Goal: Information Seeking & Learning: Learn about a topic

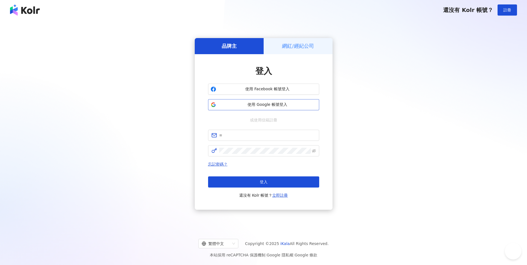
click at [250, 104] on span "使用 Google 帳號登入" at bounding box center [267, 105] width 98 height 6
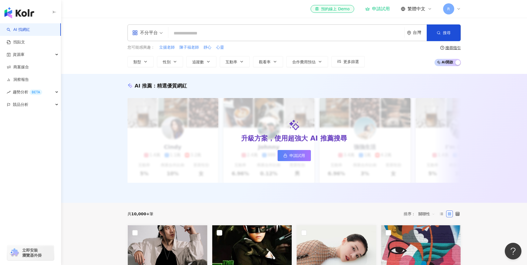
click at [194, 35] on input "search" at bounding box center [286, 33] width 232 height 11
paste input "*********"
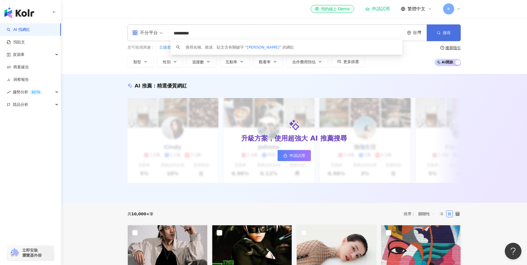
click at [444, 34] on span "搜尋" at bounding box center [447, 33] width 8 height 4
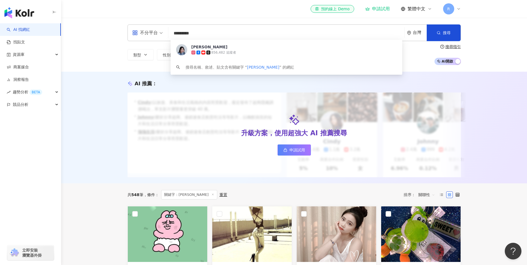
drag, startPoint x: 209, startPoint y: 32, endPoint x: 180, endPoint y: 30, distance: 28.4
click at [180, 30] on input "*********" at bounding box center [286, 33] width 232 height 11
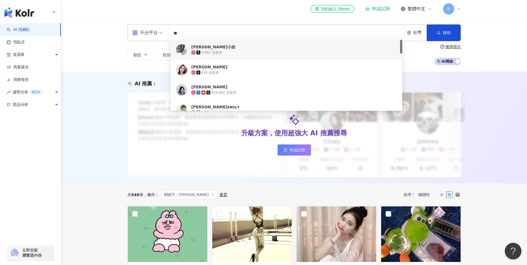
type input "**"
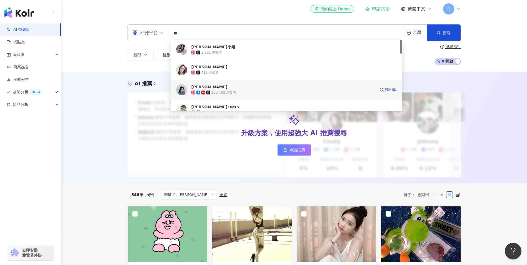
click at [189, 87] on div "[PERSON_NAME] 856,482 追蹤者 找相似" at bounding box center [286, 90] width 232 height 20
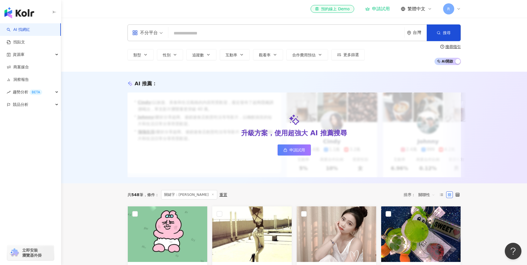
paste input "********"
type input "********"
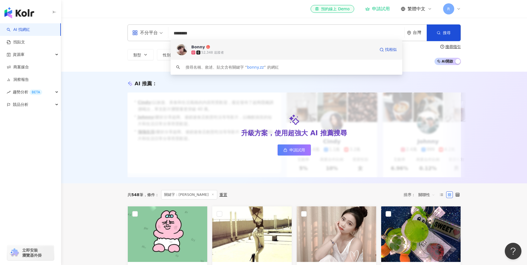
click at [220, 52] on div "52,348 追蹤者" at bounding box center [212, 52] width 23 height 5
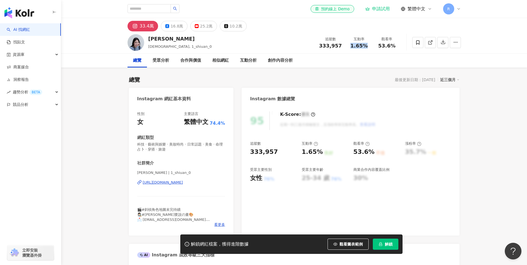
drag, startPoint x: 349, startPoint y: 44, endPoint x: 367, endPoint y: 47, distance: 18.1
click at [367, 47] on div "1.65%" at bounding box center [358, 46] width 21 height 6
copy span "1.65%"
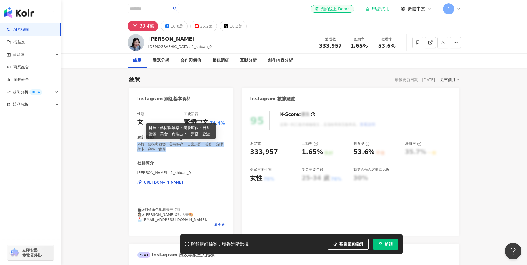
drag, startPoint x: 137, startPoint y: 144, endPoint x: 191, endPoint y: 151, distance: 54.6
click at [191, 151] on span "科技 · 藝術與娛樂 · 美妝時尚 · 日常話題 · 美食 · 命理占卜 · 穿搭 · 旅遊" at bounding box center [181, 147] width 88 height 10
copy span "科技 · 藝術與娛樂 · 美妝時尚 · 日常話題 · 美食 · 命理占卜 · 穿搭 · 旅遊"
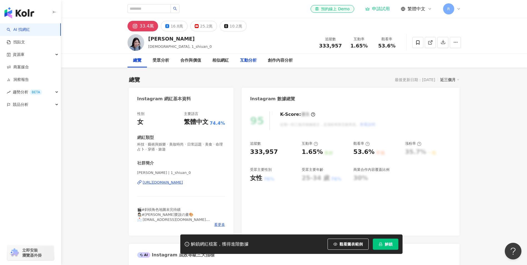
click at [242, 61] on div "互動分析" at bounding box center [248, 60] width 17 height 7
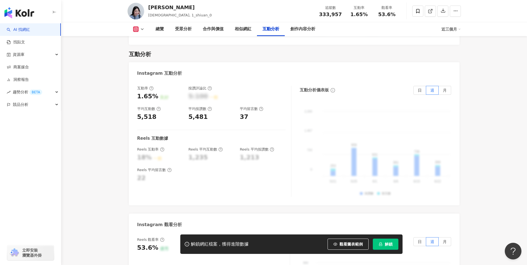
scroll to position [1203, 0]
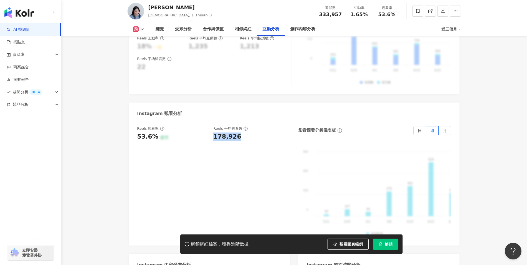
drag, startPoint x: 211, startPoint y: 127, endPoint x: 236, endPoint y: 129, distance: 25.3
click at [236, 129] on div "Reels 觀看率 53.6% 優秀 Reels 平均觀看數 178,926" at bounding box center [210, 133] width 147 height 15
copy div "178,926"
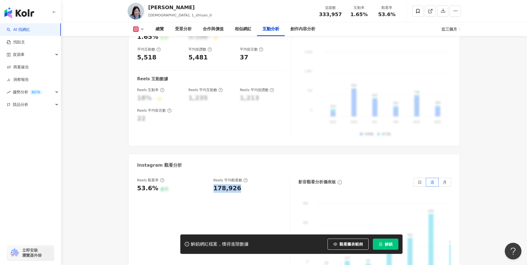
scroll to position [1148, 0]
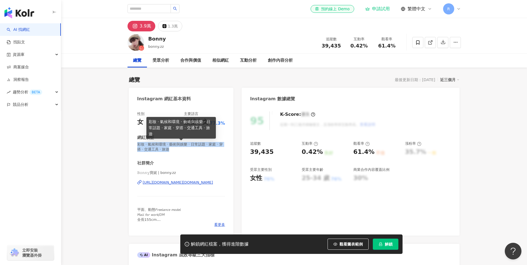
drag, startPoint x: 177, startPoint y: 151, endPoint x: 130, endPoint y: 145, distance: 48.1
click at [130, 145] on div "性別 女 主要語言 繁體中文 77.3% 網紅類型 彩妝 · 氣候和環境 · 藝術與娛樂 · 日常話題 · 家庭 · 穿搭 · 交通工具 · 旅遊 社群簡介 …" at bounding box center [181, 171] width 105 height 130
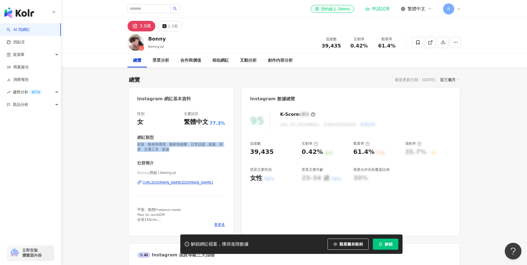
copy span "彩妝 · 氣候和環境 · 藝術與娛樂 · 日常話題 · 家庭 · 穿搭 · 交通工具 · 旅遊"
click at [245, 61] on div "互動分析" at bounding box center [248, 60] width 17 height 7
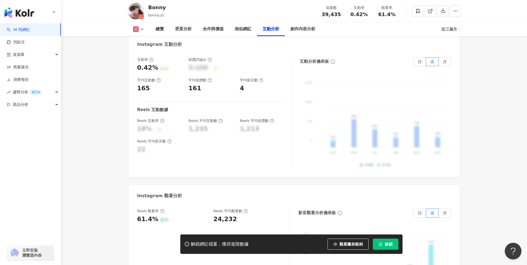
scroll to position [1238, 0]
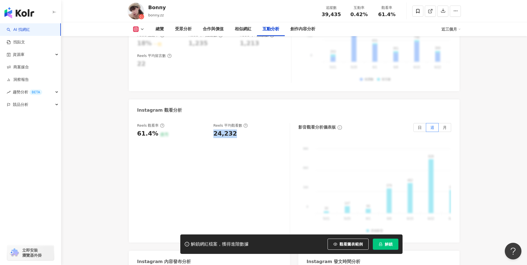
drag, startPoint x: 215, startPoint y: 101, endPoint x: 237, endPoint y: 101, distance: 22.2
click at [237, 123] on div "Reels 觀看率 61.4% 優秀 Reels 平均觀看數 24,232" at bounding box center [210, 130] width 147 height 15
copy div "24,232"
drag, startPoint x: 350, startPoint y: 14, endPoint x: 367, endPoint y: 16, distance: 17.0
click at [367, 16] on div "0.42%" at bounding box center [358, 15] width 21 height 6
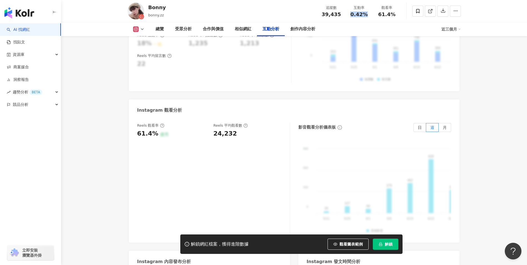
copy span "0.42%"
